Goal: Task Accomplishment & Management: Use online tool/utility

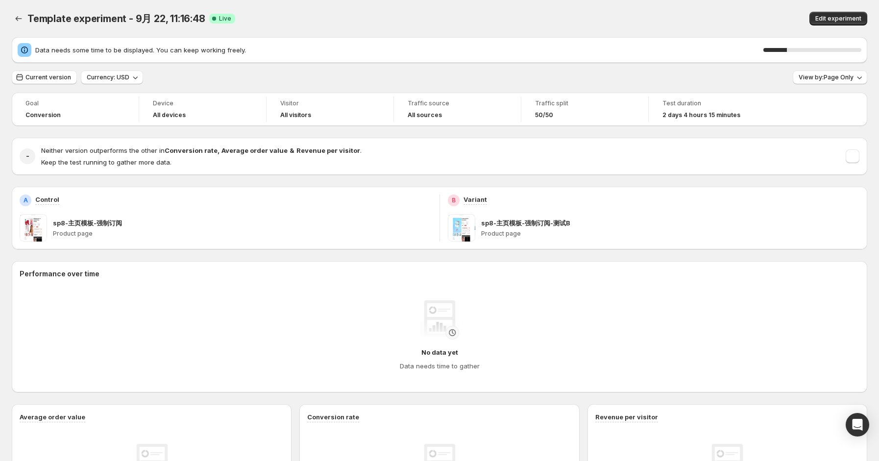
click at [311, 28] on div "Template experiment - 9月 22, 11:16:48 Live Edit experiment" at bounding box center [439, 18] width 855 height 37
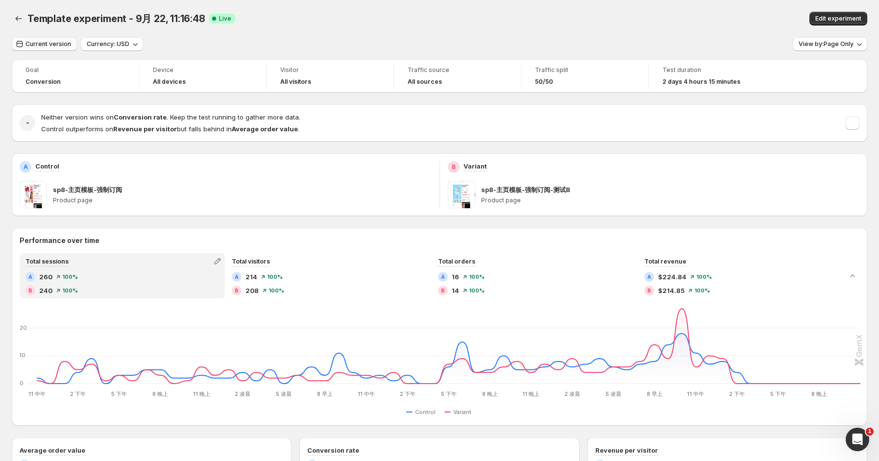
click at [59, 44] on span "Current version" at bounding box center [48, 44] width 46 height 8
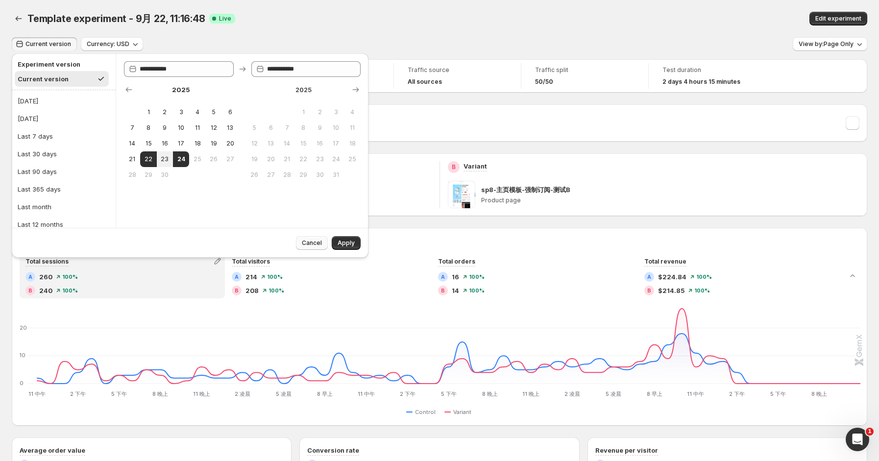
click at [314, 243] on span "Cancel" at bounding box center [312, 243] width 20 height 8
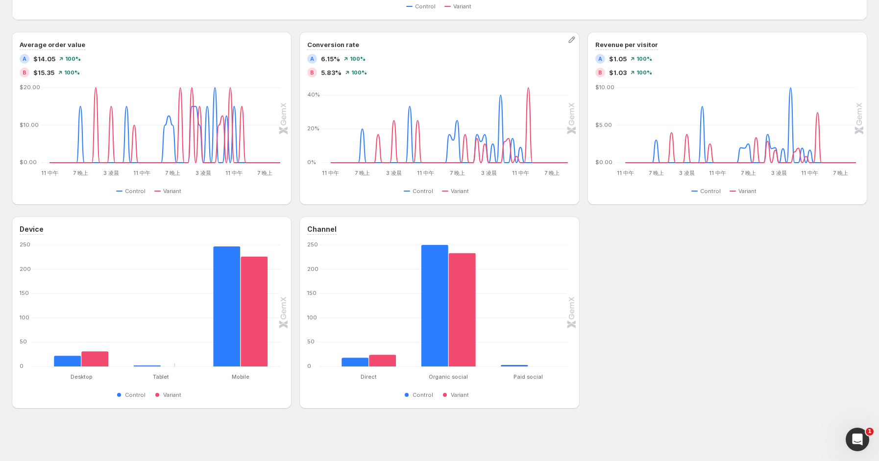
scroll to position [406, 0]
click at [856, 439] on icon "Open Intercom Messenger" at bounding box center [855, 438] width 7 height 8
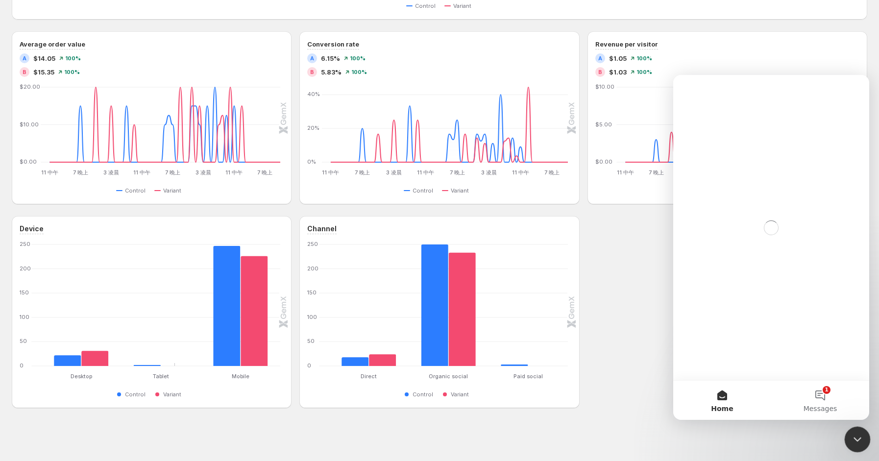
scroll to position [0, 0]
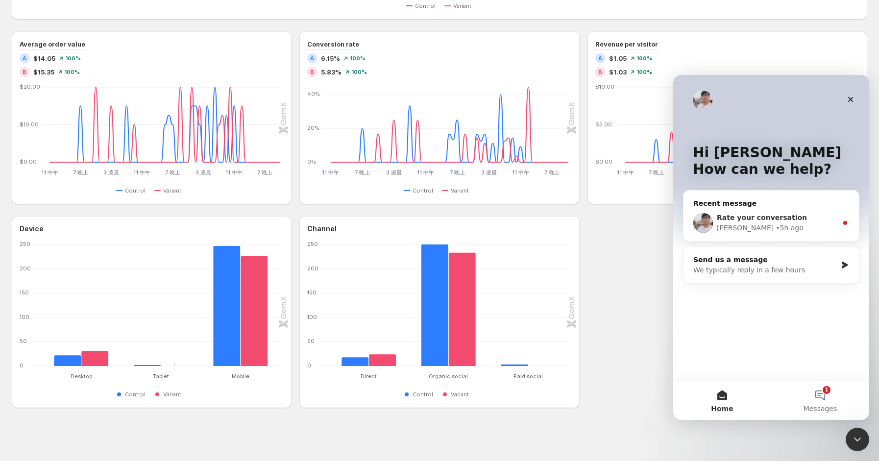
click at [798, 231] on div "[PERSON_NAME] • 5h ago" at bounding box center [777, 228] width 120 height 10
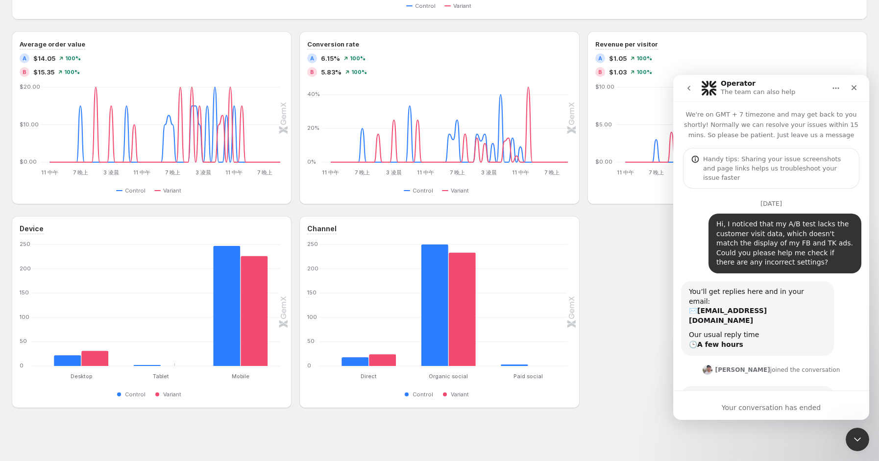
scroll to position [109, 0]
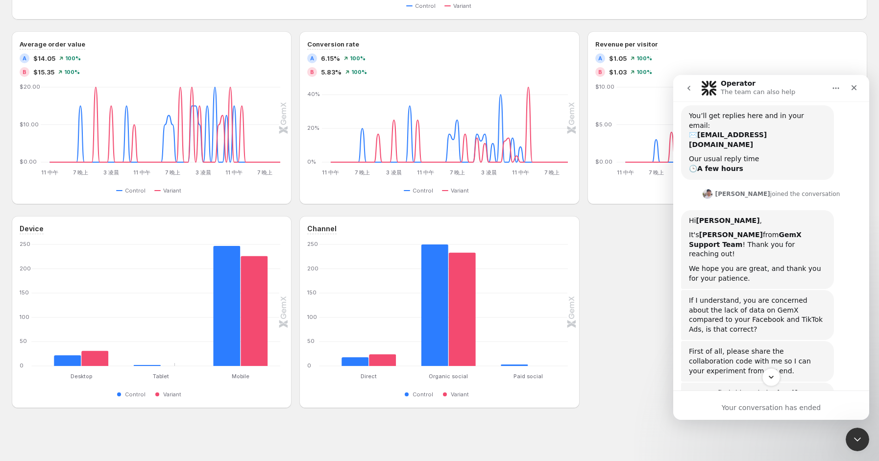
click at [771, 379] on icon "Scroll to bottom" at bounding box center [770, 377] width 9 height 9
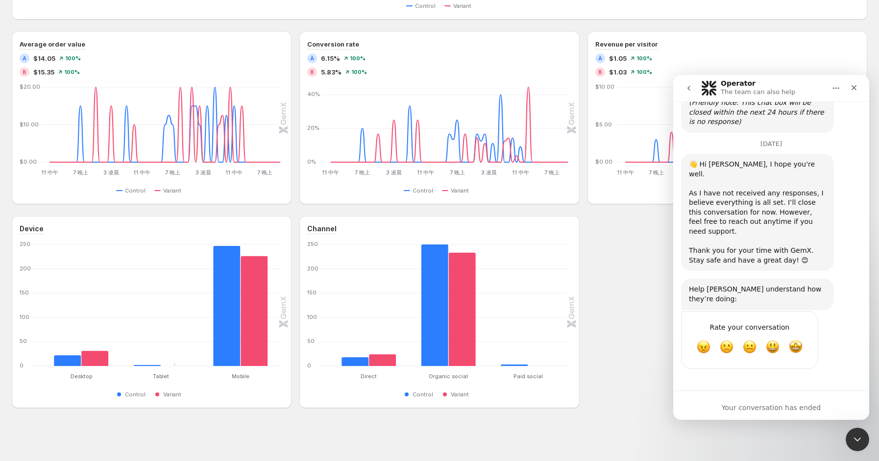
scroll to position [2569, 0]
click at [792, 346] on span "Amazing" at bounding box center [796, 347] width 18 height 18
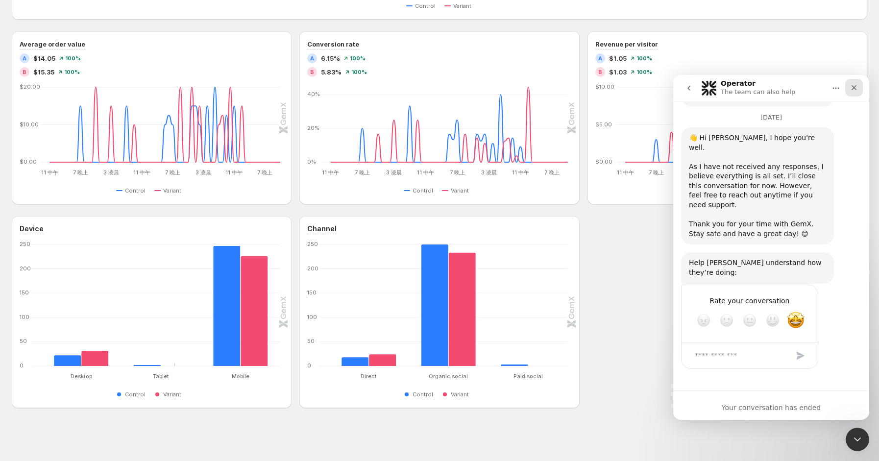
click at [852, 84] on icon "Close" at bounding box center [854, 88] width 8 height 8
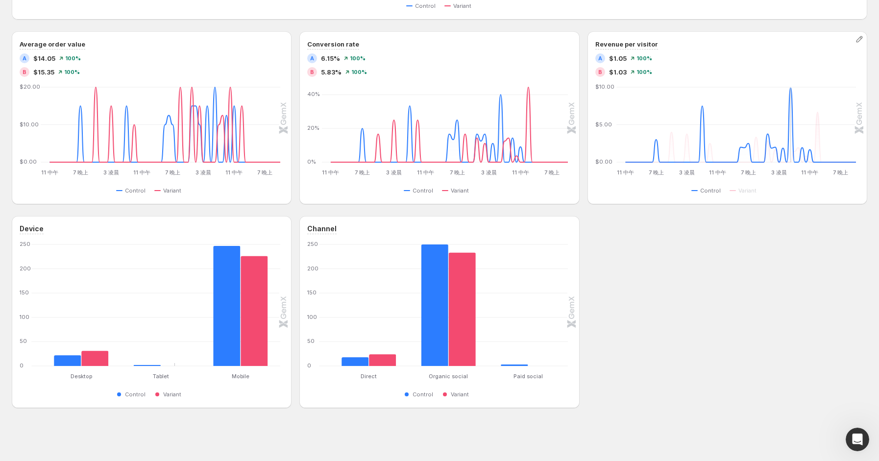
scroll to position [0, 0]
click at [687, 259] on div "Device Desktop Desktop Tablet Tablet Mobile Mobile [PHONE_NUMBER] Control Varia…" at bounding box center [439, 312] width 855 height 192
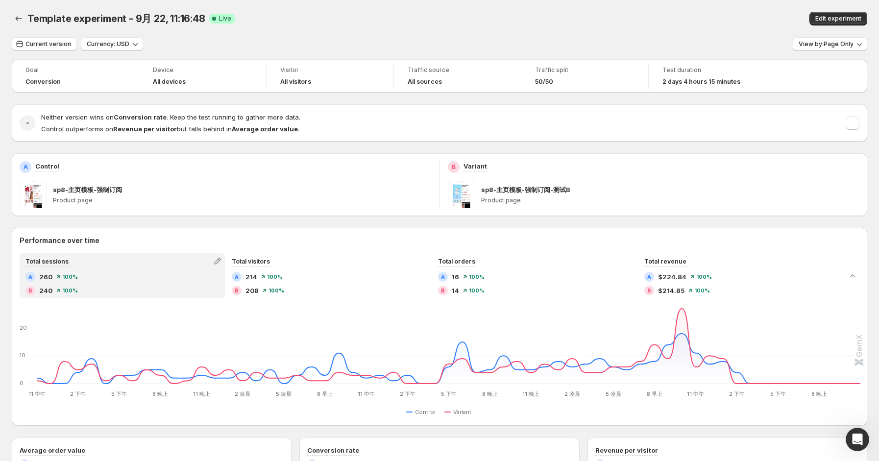
click at [465, 5] on div "Template experiment - 9月 22, 11:16:48 Live Edit experiment" at bounding box center [439, 18] width 855 height 37
